Goal: Register for event/course: Register for event/course

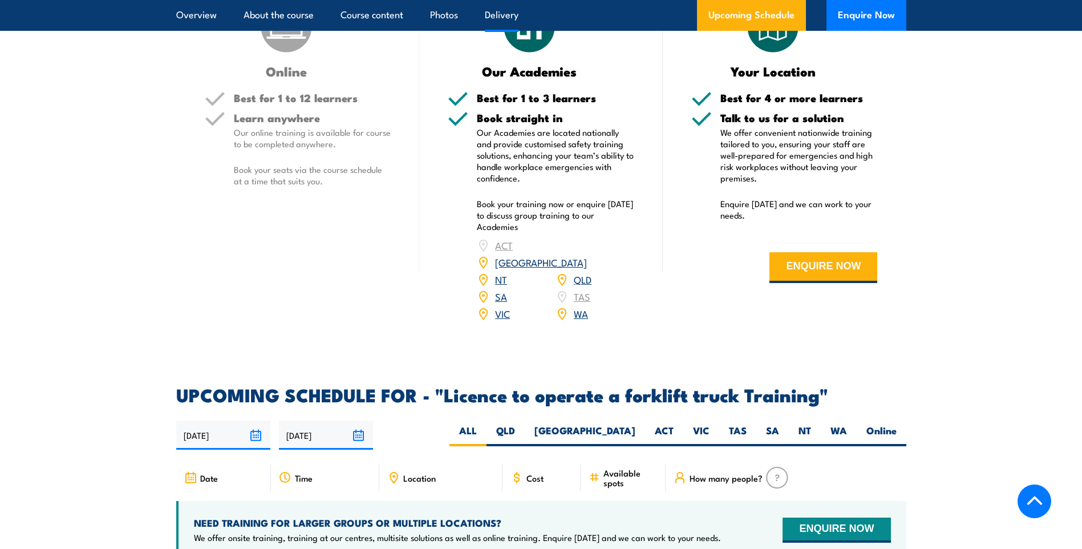
scroll to position [1712, 0]
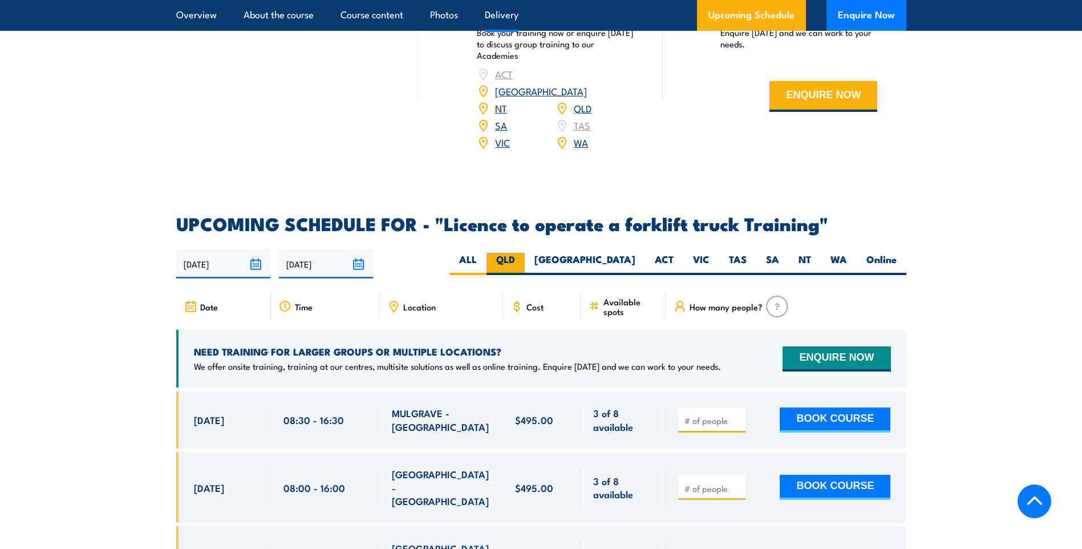
click at [525, 253] on label "QLD" at bounding box center [506, 264] width 38 height 22
click at [523, 253] on input "QLD" at bounding box center [518, 256] width 7 height 7
radio input "true"
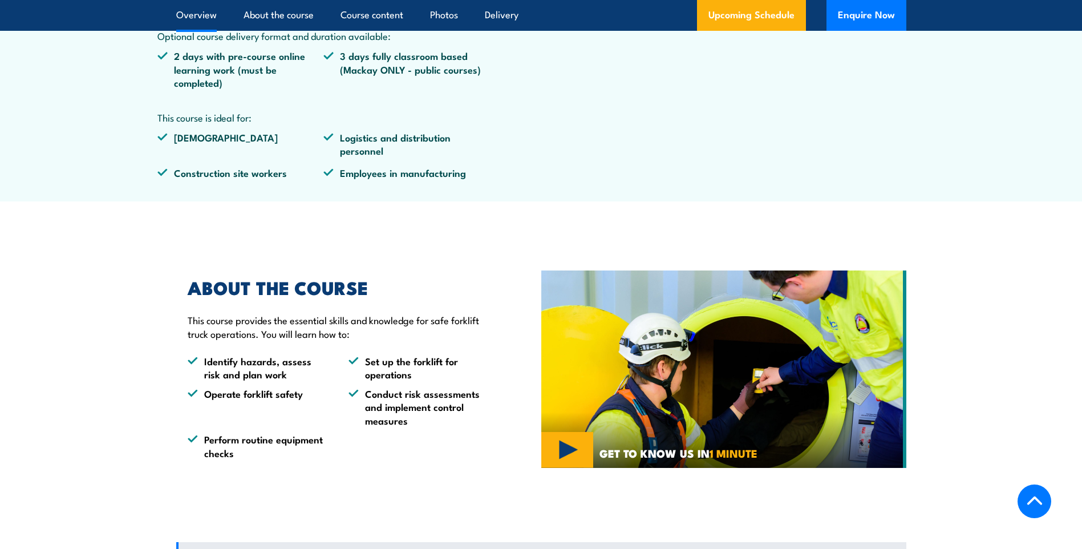
scroll to position [141, 0]
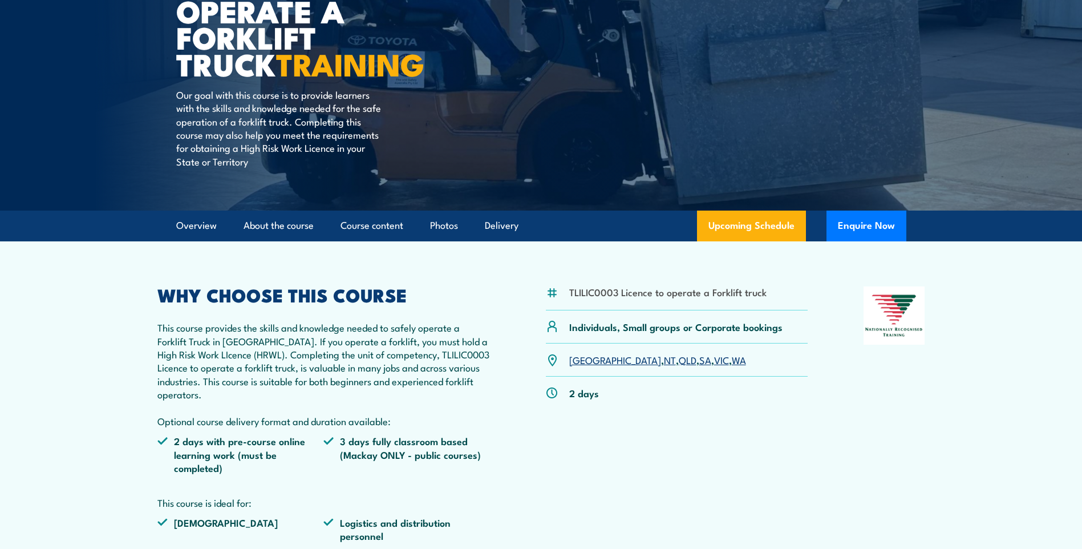
scroll to position [171, 0]
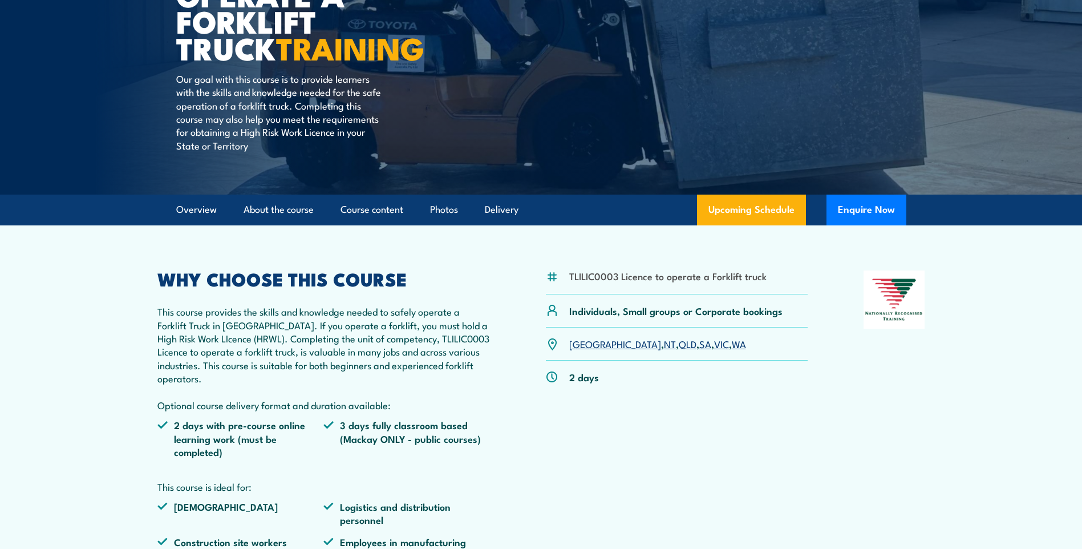
click at [679, 345] on link "QLD" at bounding box center [688, 344] width 18 height 14
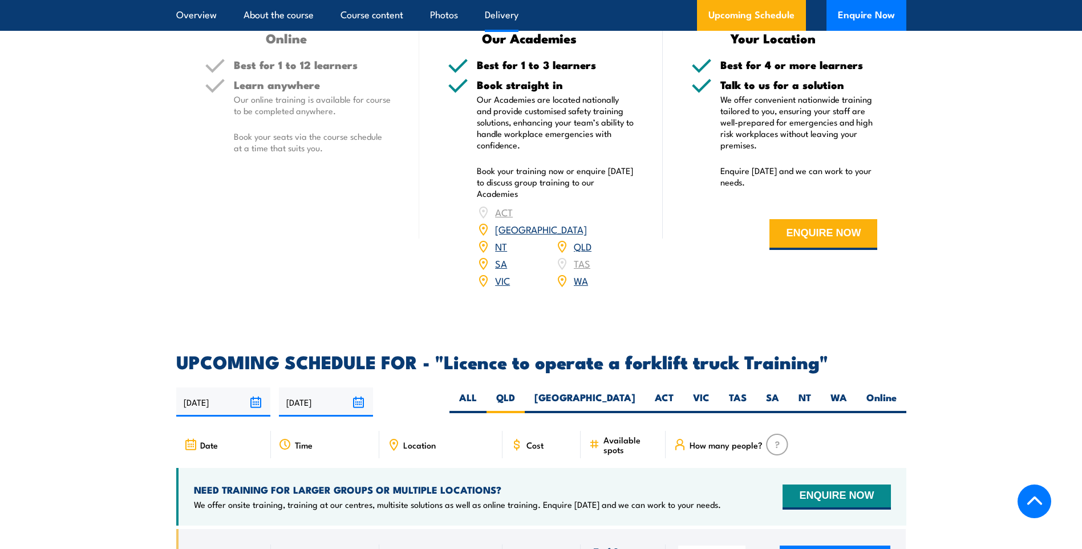
scroll to position [1567, 0]
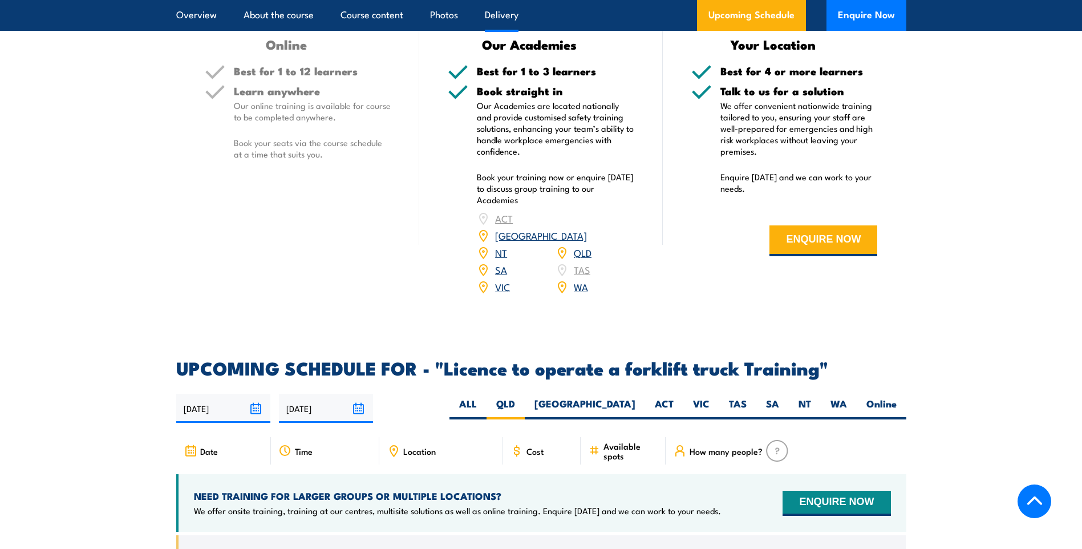
click at [582, 245] on link "QLD" at bounding box center [583, 252] width 18 height 14
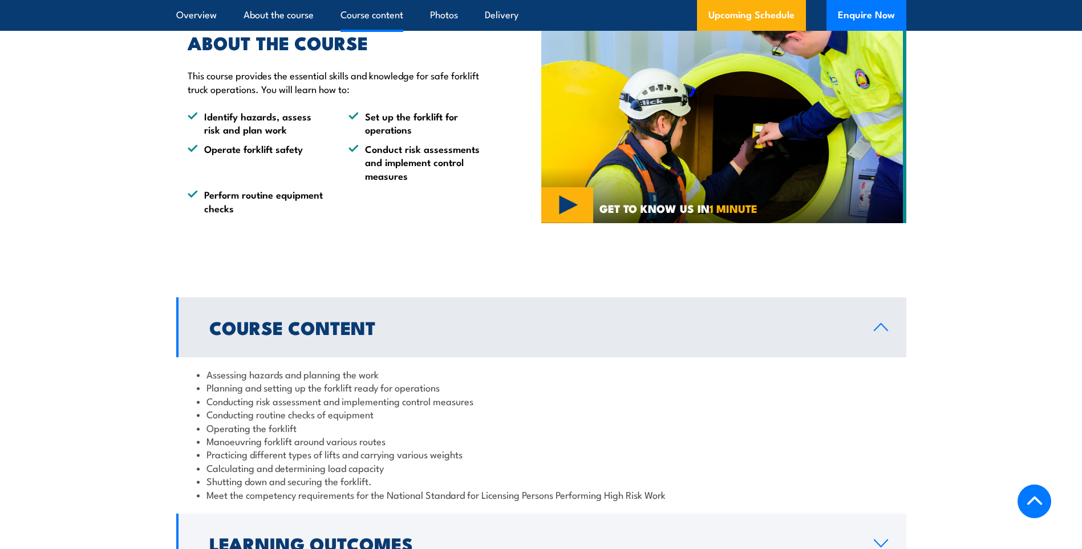
scroll to position [654, 0]
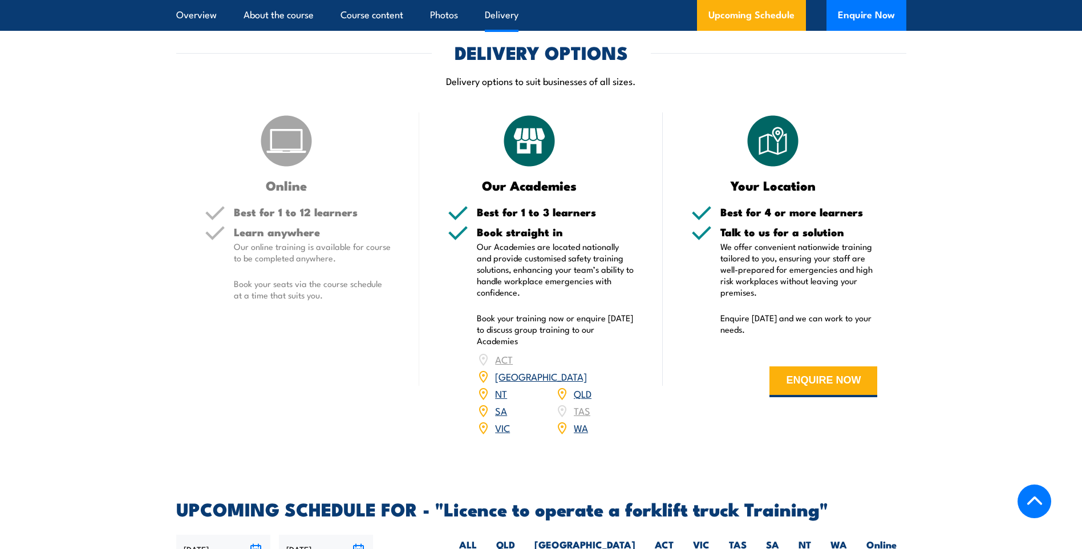
scroll to position [1769, 0]
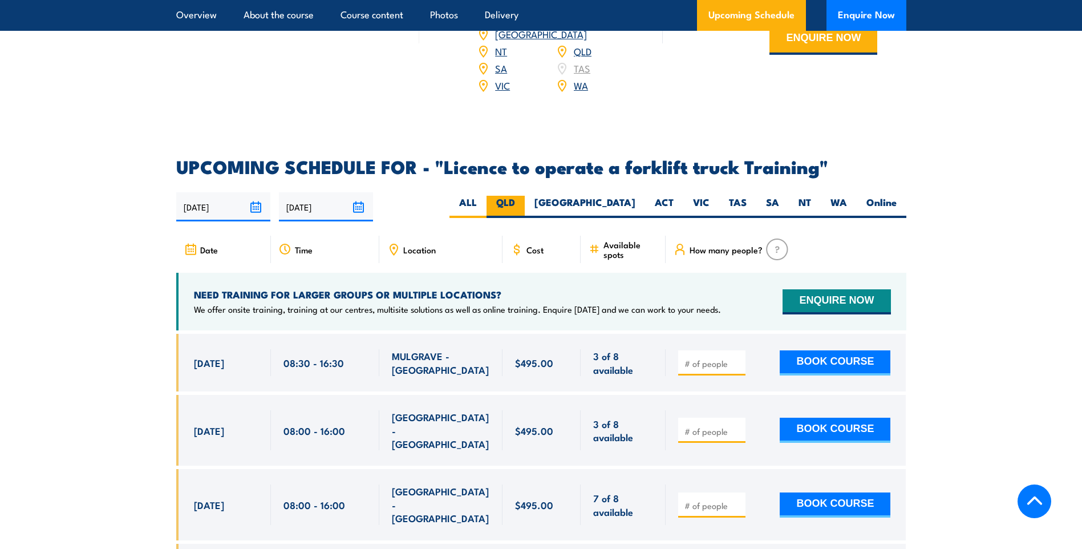
click at [525, 196] on label "QLD" at bounding box center [506, 207] width 38 height 22
click at [523, 196] on input "QLD" at bounding box center [518, 199] width 7 height 7
radio input "true"
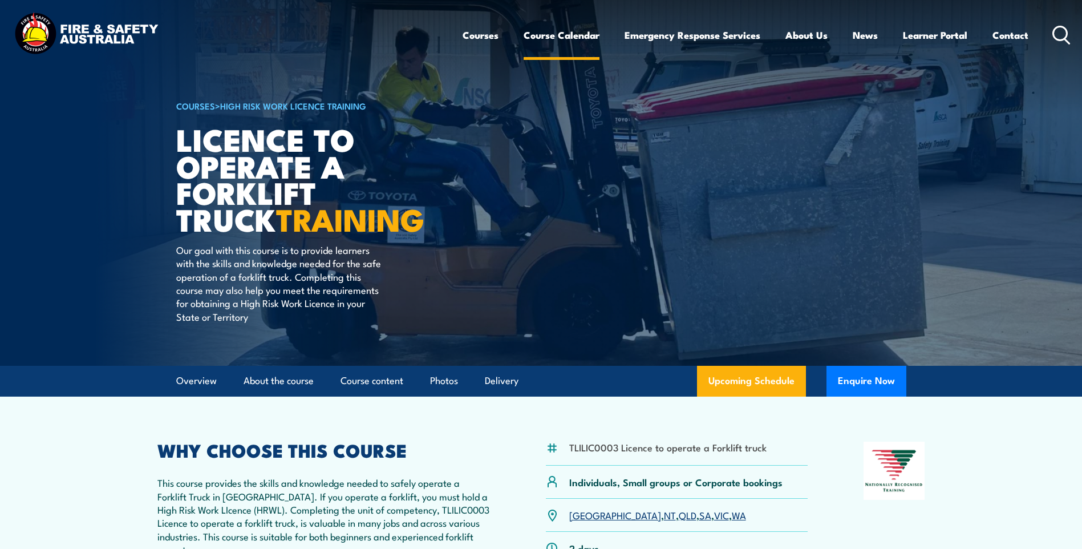
click at [568, 37] on link "Course Calendar" at bounding box center [562, 35] width 76 height 30
